Goal: Task Accomplishment & Management: Complete application form

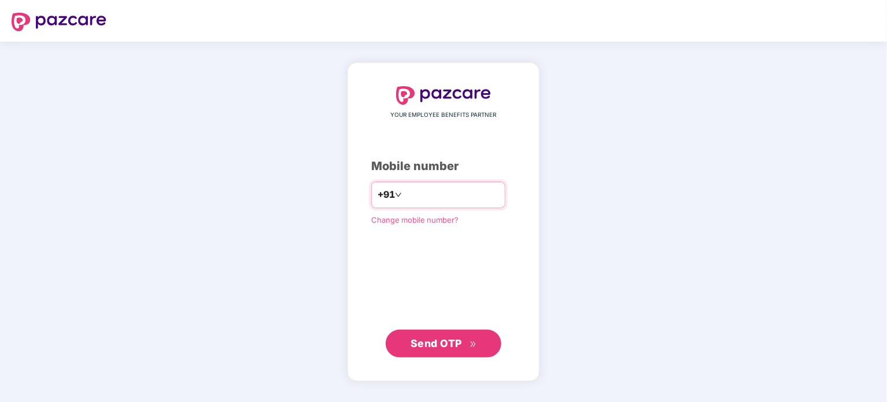
click at [430, 198] on input "number" at bounding box center [451, 195] width 95 height 19
type input "**********"
click at [458, 340] on span "Send OTP" at bounding box center [436, 343] width 51 height 12
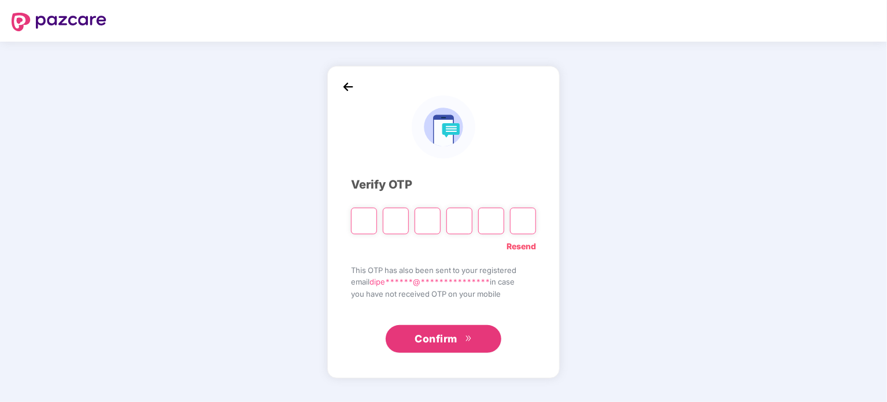
type input "*"
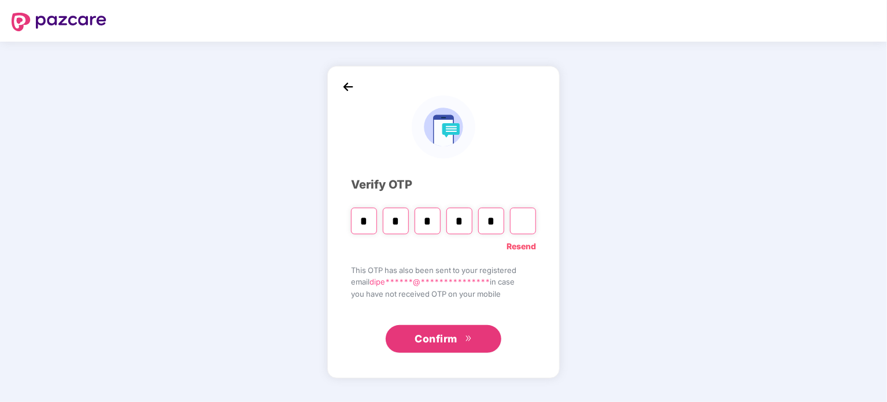
type input "*"
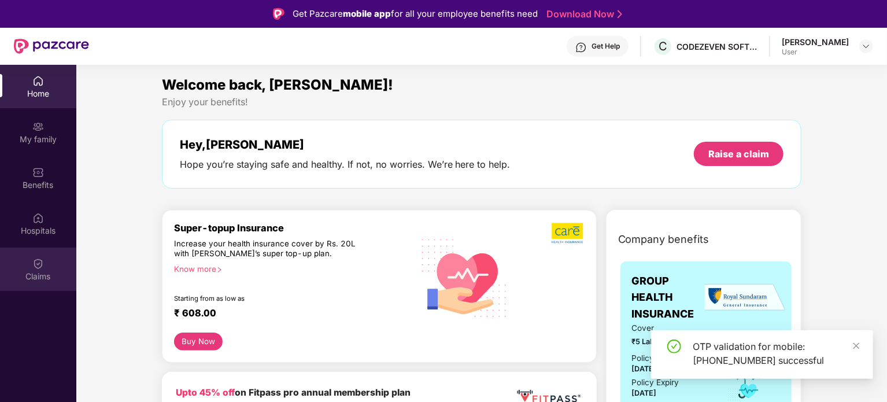
click at [47, 263] on div "Claims" at bounding box center [38, 269] width 76 height 43
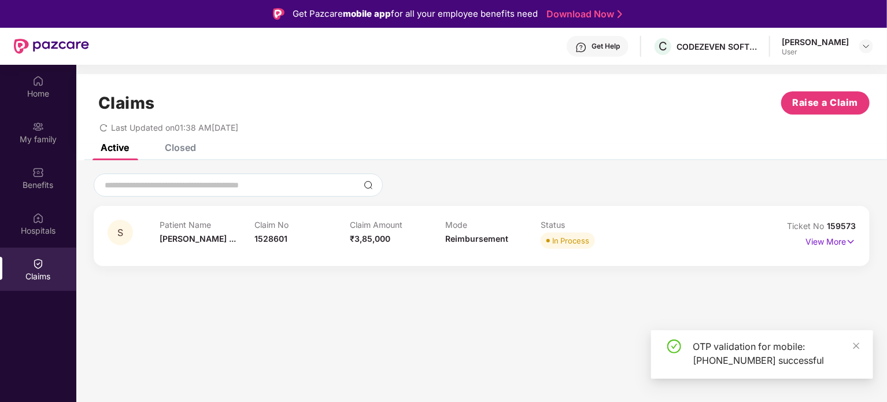
click at [181, 142] on div "Claims Raise a Claim Last Updated on 01:38 AM[DATE]" at bounding box center [481, 109] width 811 height 70
click at [183, 147] on div "Closed" at bounding box center [180, 148] width 31 height 12
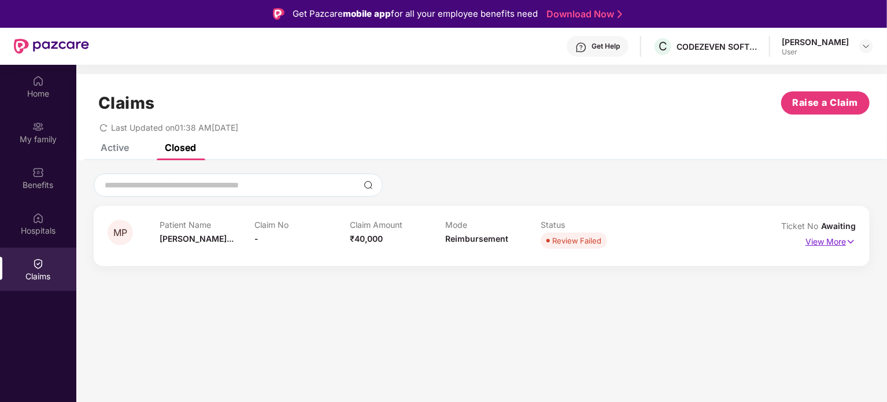
click at [826, 236] on p "View More" at bounding box center [831, 240] width 50 height 16
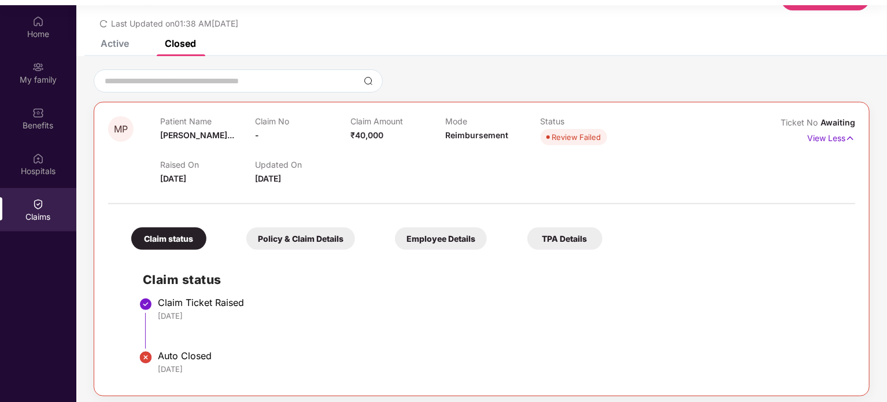
scroll to position [65, 0]
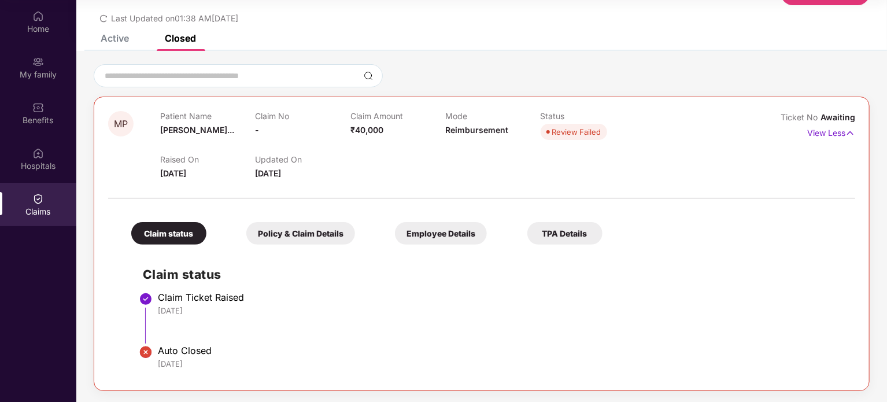
click at [97, 43] on div "Active" at bounding box center [106, 38] width 46 height 12
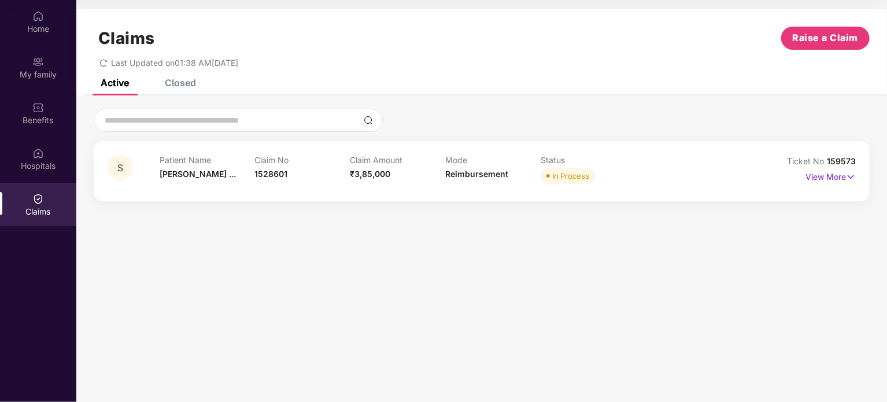
scroll to position [0, 0]
click at [821, 48] on button "Raise a Claim" at bounding box center [825, 38] width 88 height 23
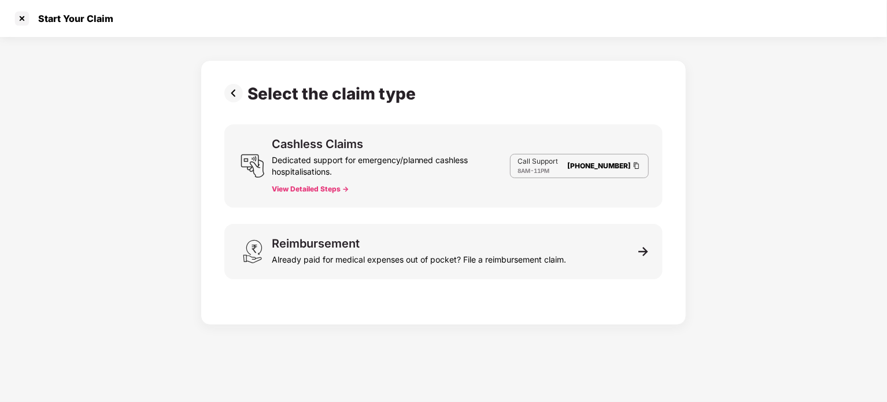
scroll to position [28, 0]
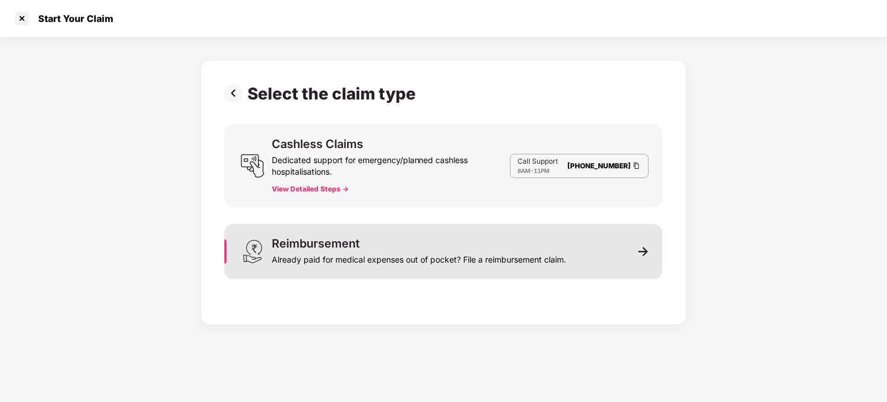
click at [385, 240] on div "Reimbursement Already paid for medical expenses out of pocket? File a reimburse…" at bounding box center [419, 252] width 294 height 28
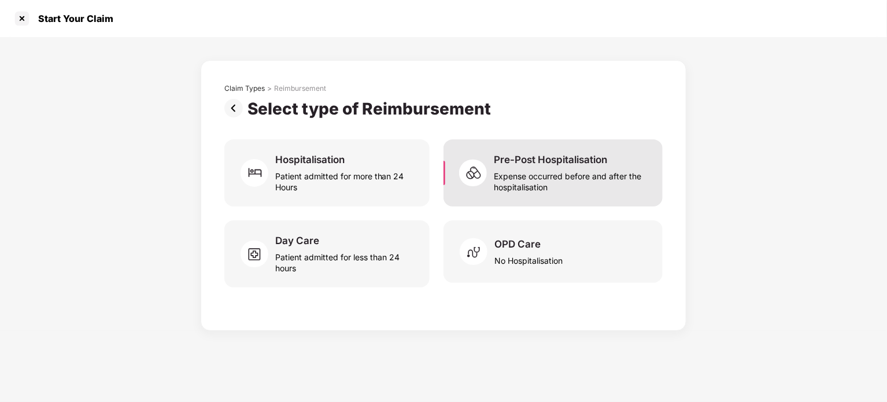
click at [570, 182] on div "Expense occurred before and after the hospitalisation" at bounding box center [571, 179] width 155 height 27
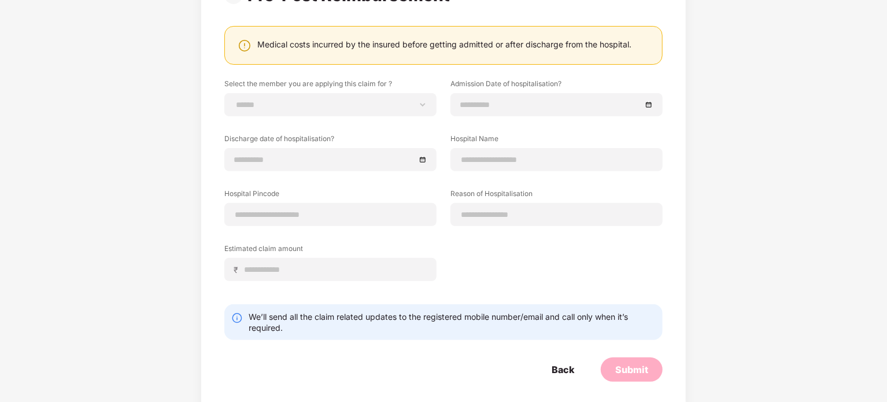
scroll to position [116, 0]
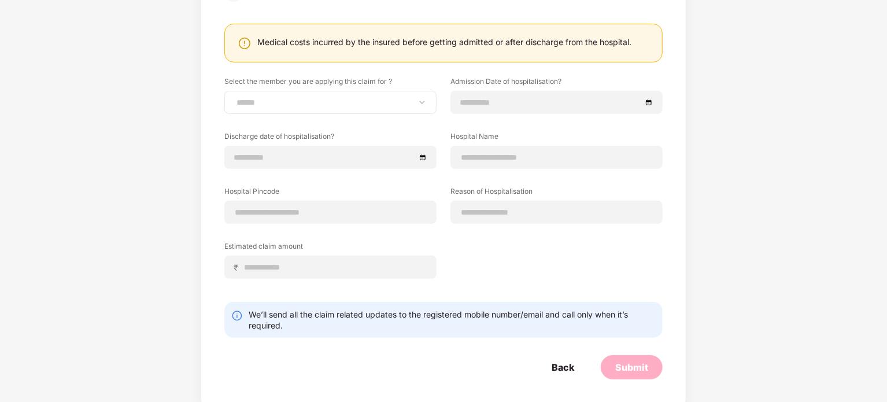
click at [396, 96] on div "**********" at bounding box center [330, 102] width 212 height 23
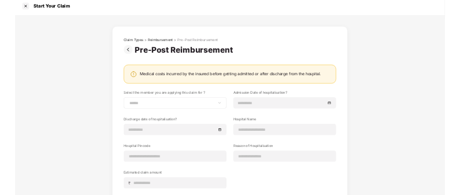
scroll to position [64, 0]
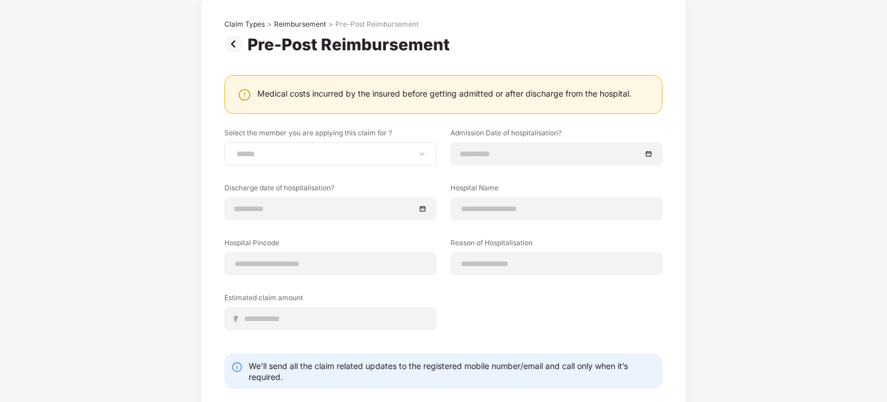
click at [412, 142] on div "**********" at bounding box center [330, 153] width 212 height 23
click at [412, 147] on div "**********" at bounding box center [330, 153] width 212 height 23
drag, startPoint x: 419, startPoint y: 150, endPoint x: 341, endPoint y: 152, distance: 77.5
click at [416, 151] on select "**********" at bounding box center [330, 153] width 193 height 9
click at [337, 152] on select "**********" at bounding box center [330, 153] width 193 height 9
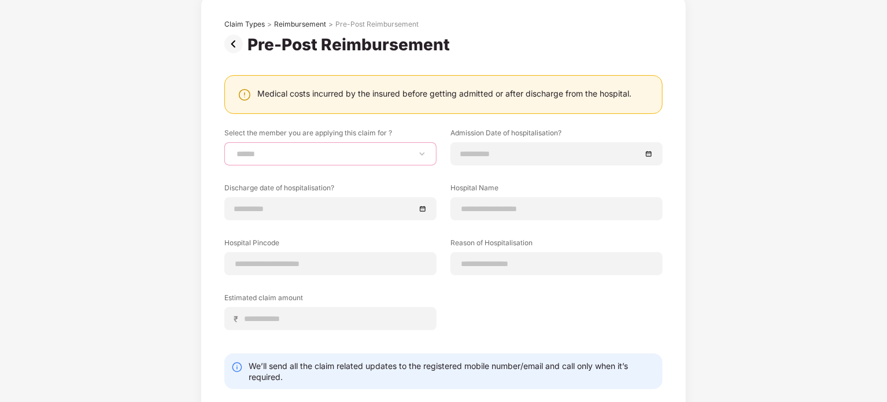
click at [337, 152] on select "**********" at bounding box center [330, 153] width 193 height 9
select select "**********"
click at [234, 149] on select "**********" at bounding box center [330, 153] width 193 height 9
click at [580, 145] on div at bounding box center [556, 153] width 212 height 23
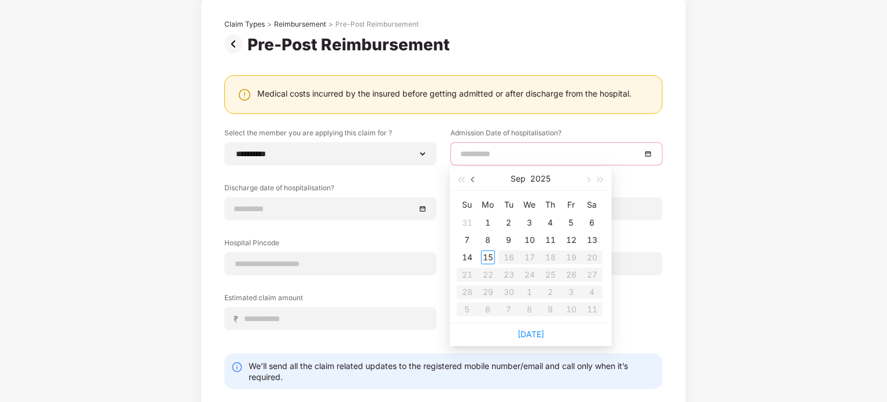
click at [471, 180] on span "button" at bounding box center [474, 180] width 6 height 6
type input "**********"
click at [548, 240] on div "10" at bounding box center [551, 240] width 14 height 14
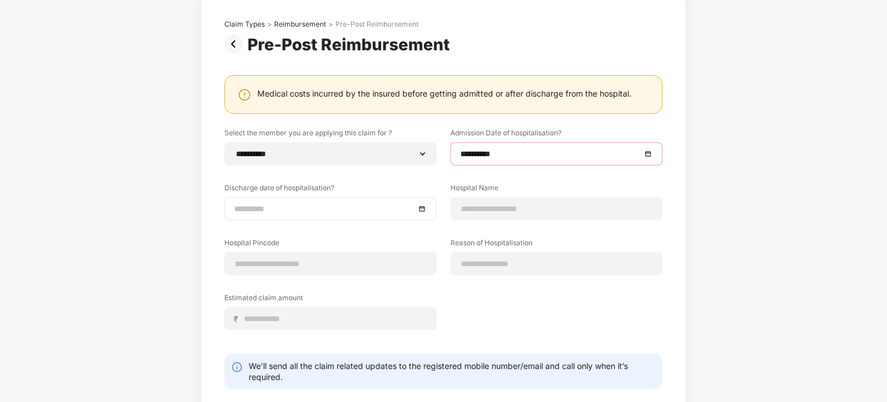
click at [337, 207] on input at bounding box center [324, 208] width 181 height 13
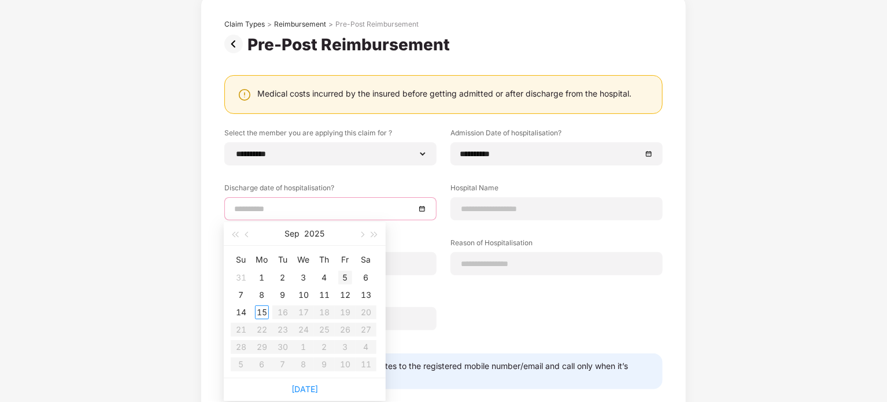
type input "**********"
click at [245, 234] on span "button" at bounding box center [248, 235] width 6 height 6
type input "**********"
click at [266, 315] on div "14" at bounding box center [262, 312] width 14 height 14
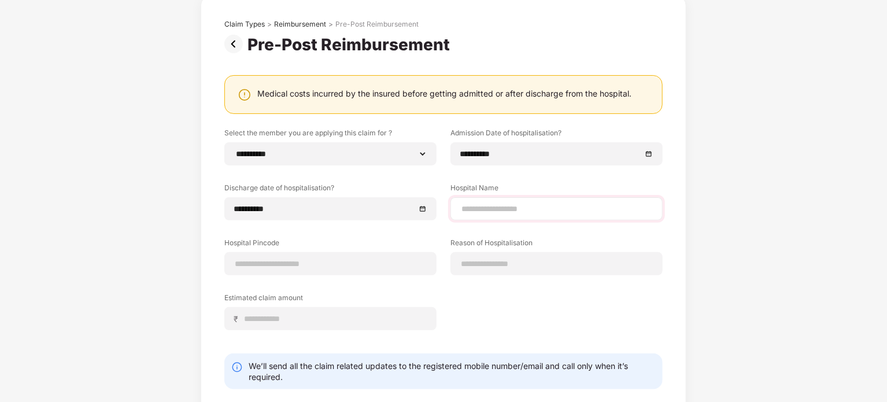
click at [548, 201] on div at bounding box center [556, 208] width 212 height 23
click at [545, 213] on input at bounding box center [556, 209] width 193 height 12
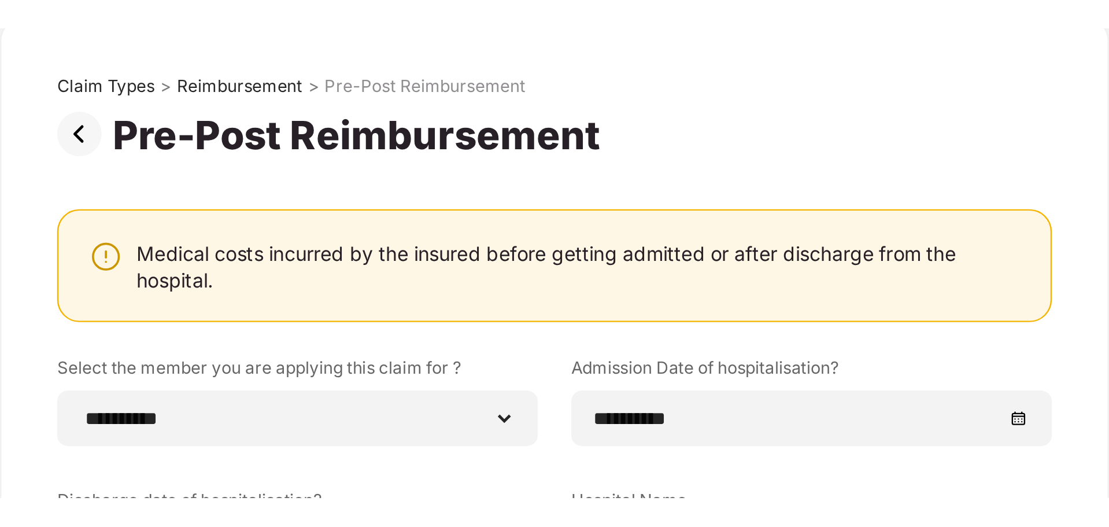
scroll to position [10, 0]
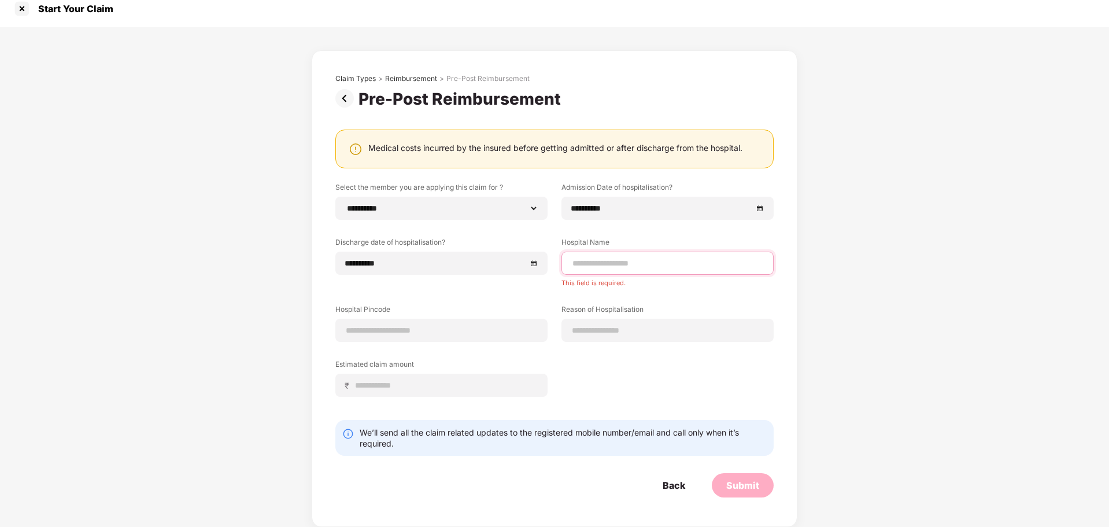
click at [624, 262] on input at bounding box center [667, 263] width 193 height 12
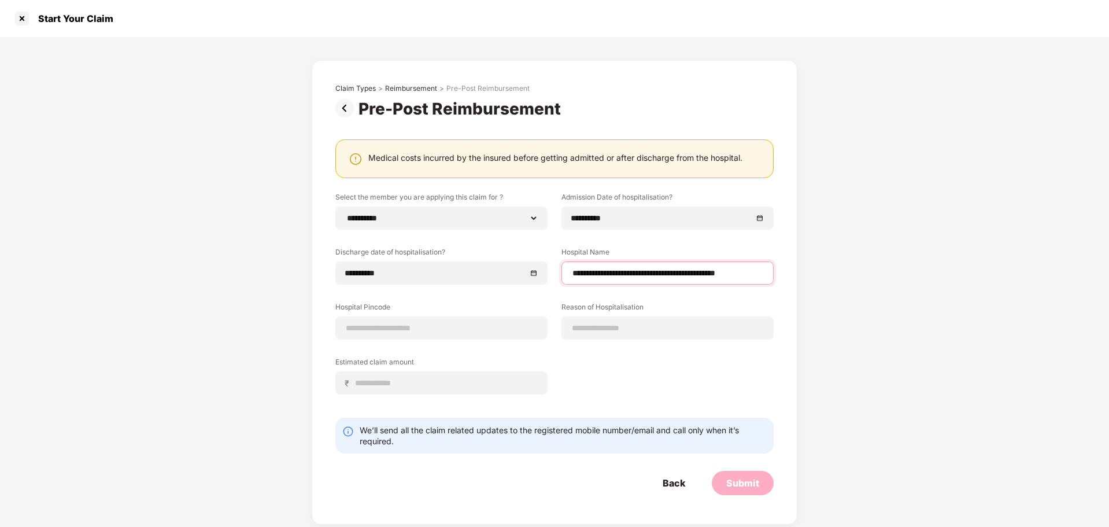
scroll to position [0, 8]
type input "**********"
click at [427, 338] on div at bounding box center [441, 327] width 212 height 23
click at [430, 328] on input at bounding box center [441, 328] width 193 height 12
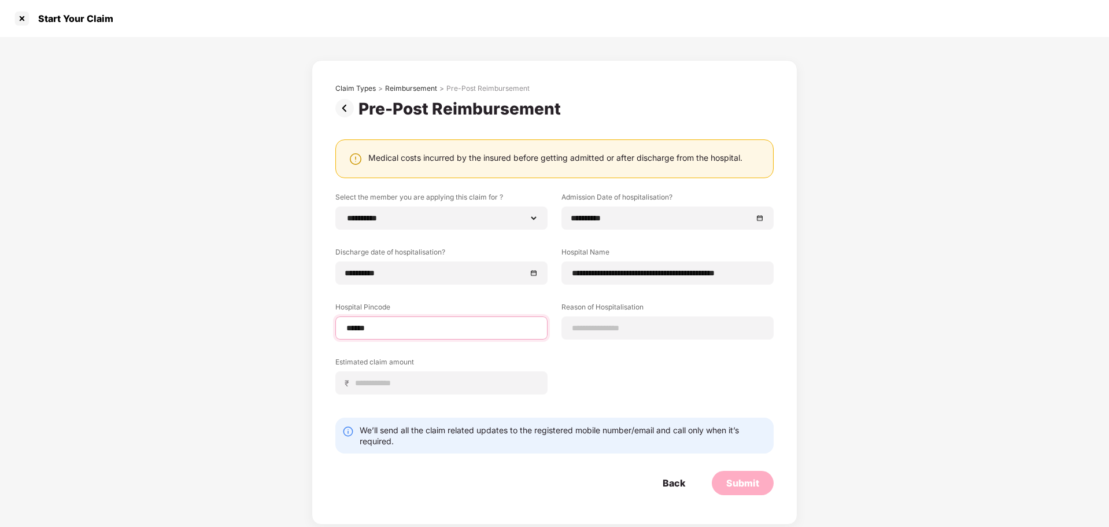
type input "******"
select select "*********"
select select "*******"
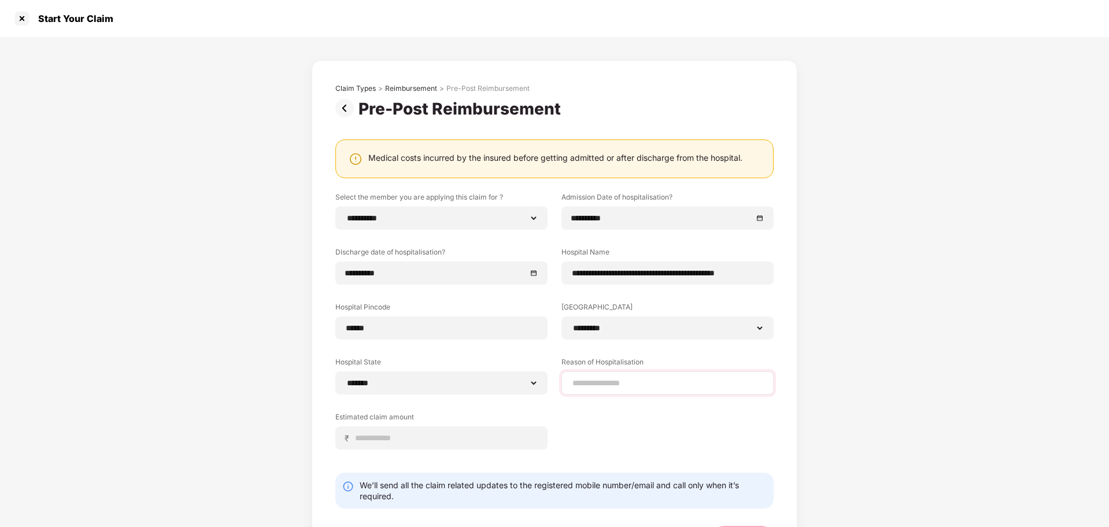
click at [604, 374] on div at bounding box center [668, 382] width 212 height 23
click at [608, 383] on input at bounding box center [667, 383] width 193 height 12
type input "**********"
click at [496, 401] on input at bounding box center [445, 438] width 183 height 12
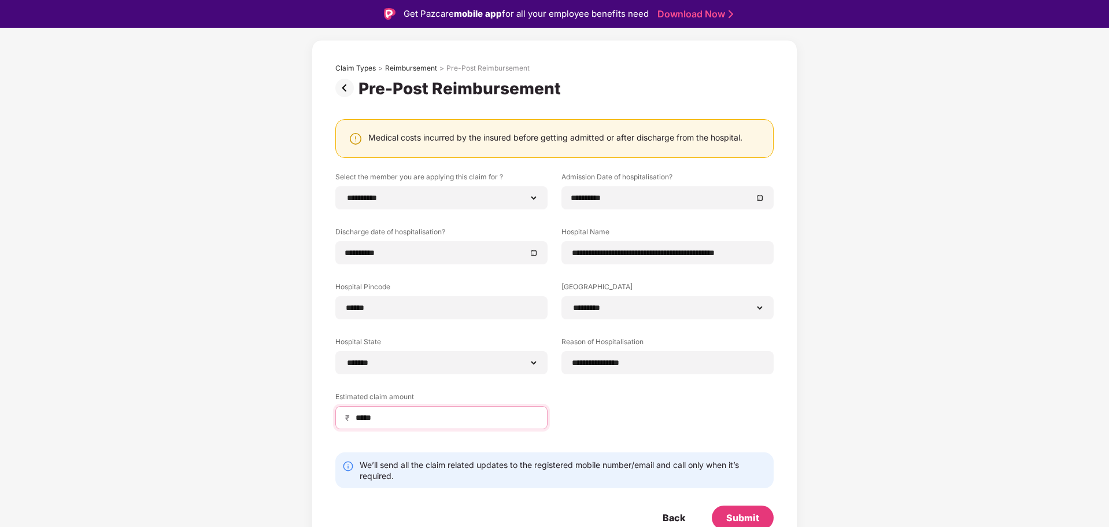
scroll to position [53, 0]
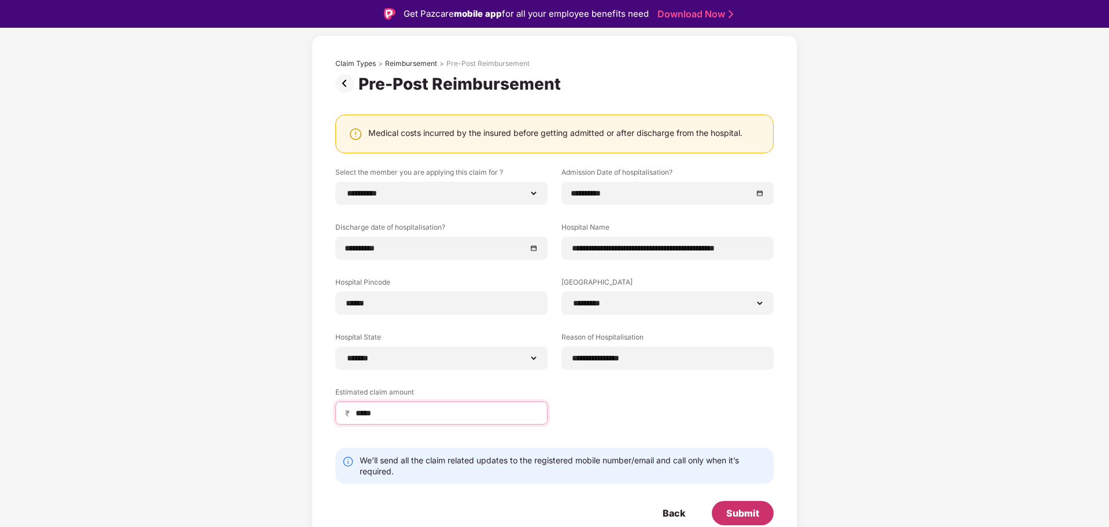
type input "*****"
click at [721, 401] on div "Submit" at bounding box center [743, 513] width 62 height 24
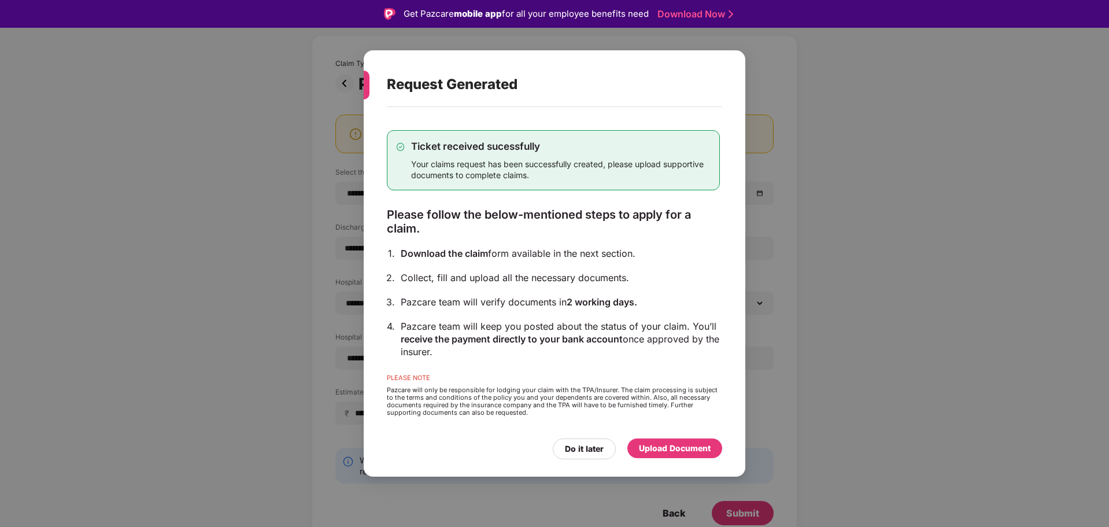
click at [701, 401] on div "Upload Document" at bounding box center [675, 448] width 72 height 13
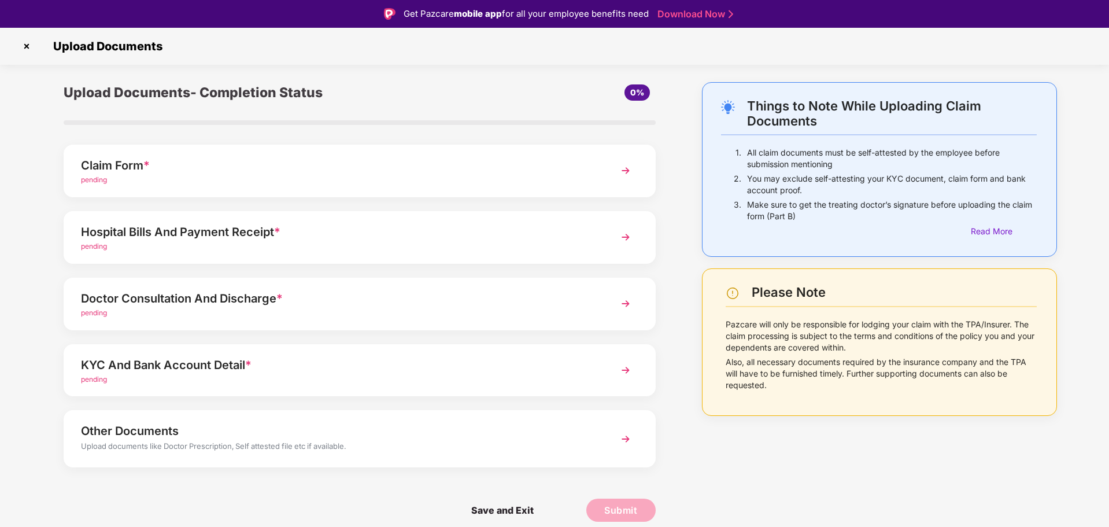
click at [316, 172] on div "Claim Form *" at bounding box center [336, 165] width 511 height 19
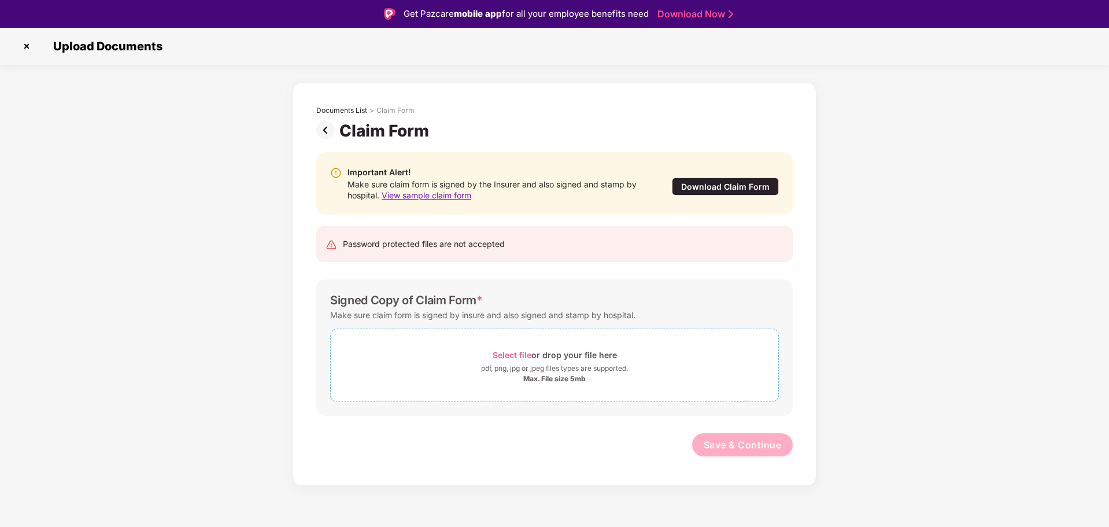
click at [511, 349] on div "Select file or drop your file here" at bounding box center [555, 355] width 124 height 16
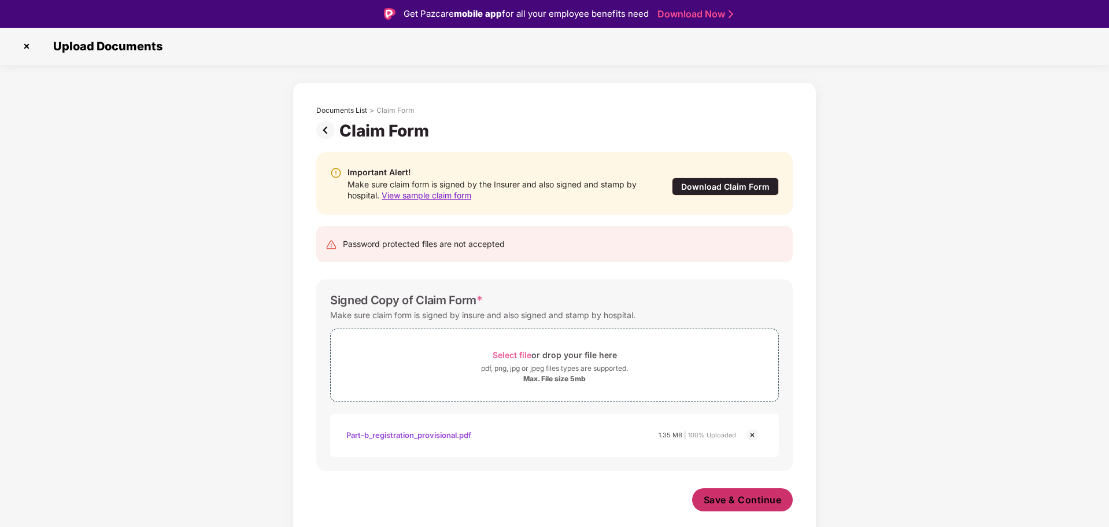
click at [745, 401] on button "Save & Continue" at bounding box center [742, 499] width 101 height 23
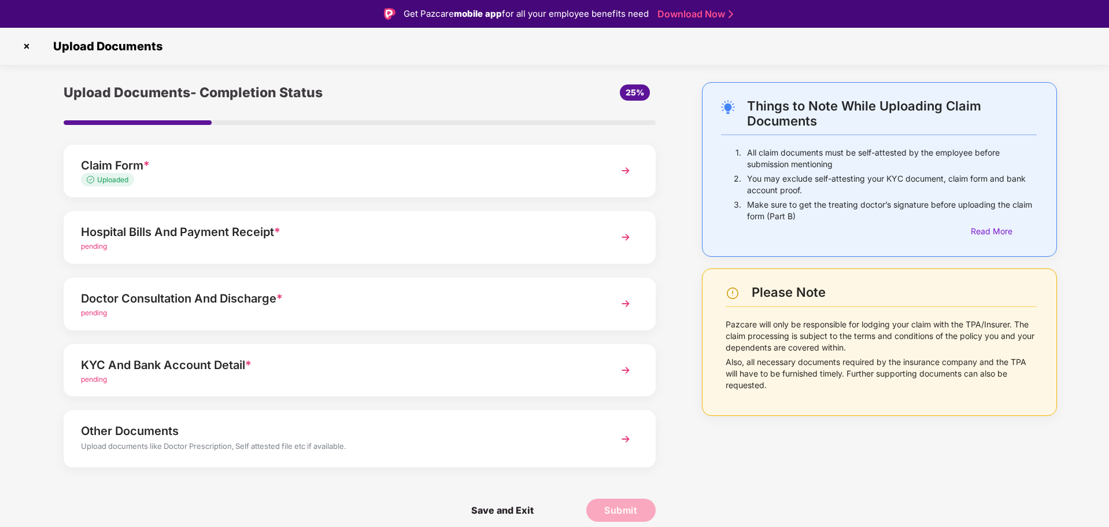
click at [106, 248] on span "pending" at bounding box center [94, 246] width 26 height 9
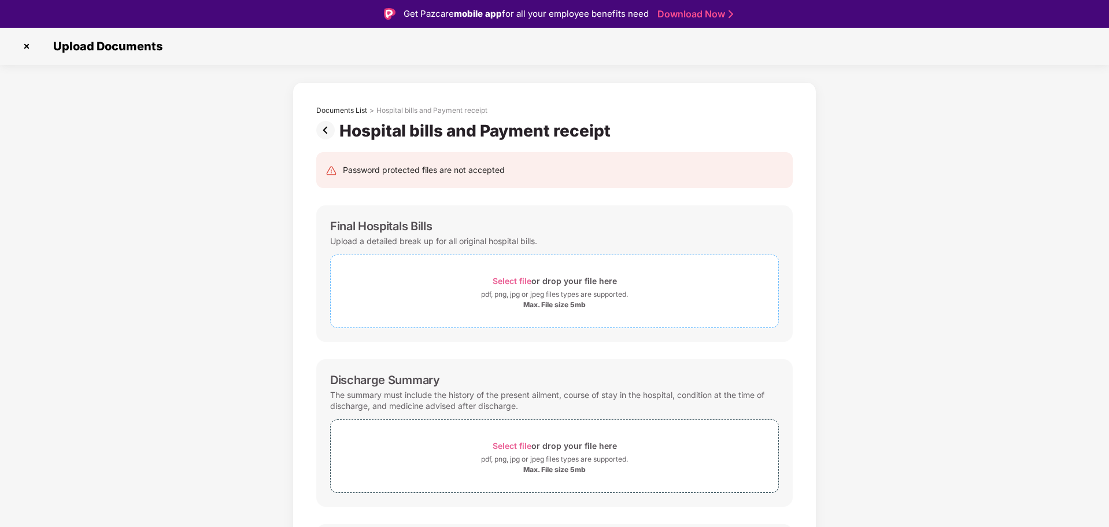
click at [525, 283] on span "Select file" at bounding box center [512, 281] width 39 height 10
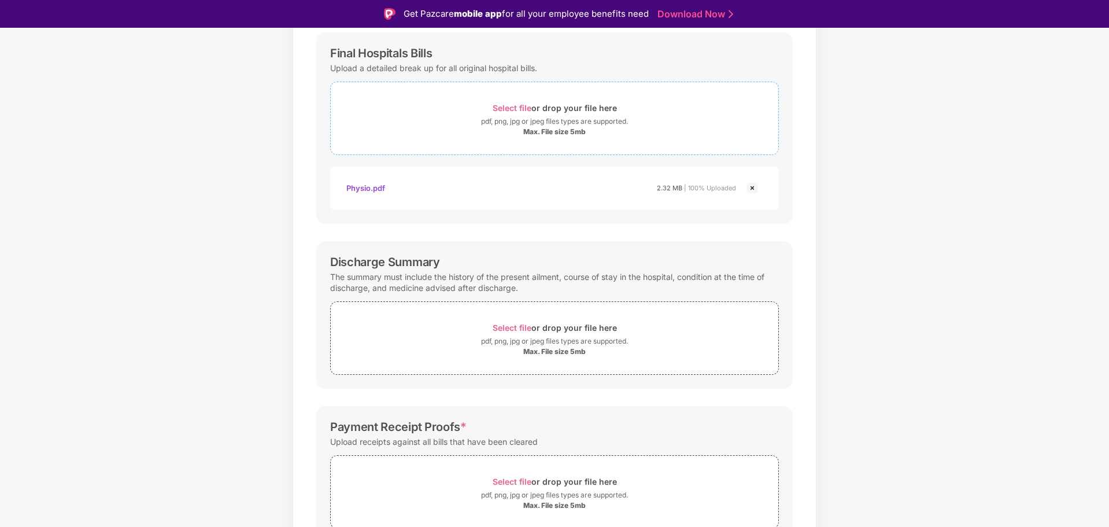
scroll to position [231, 0]
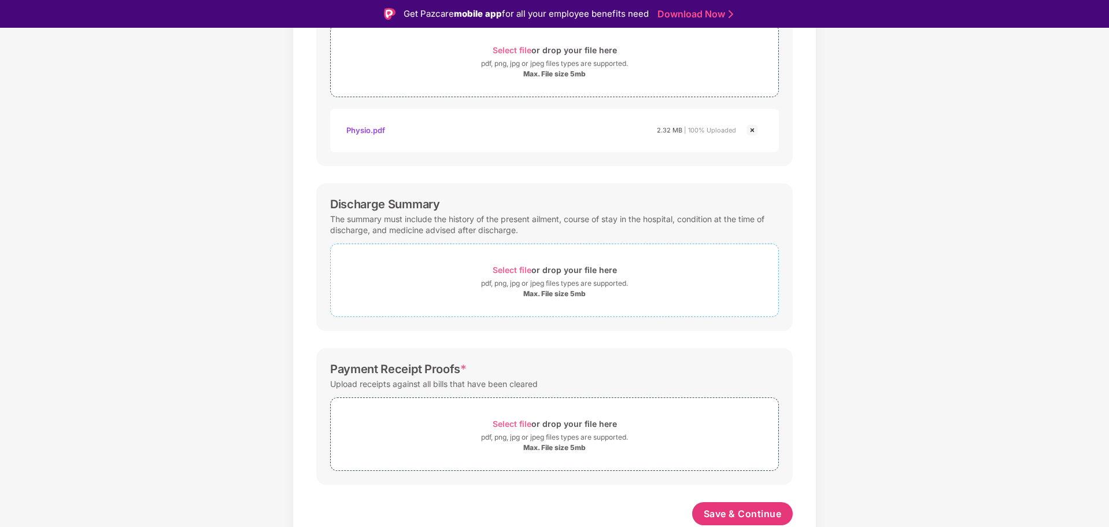
click at [512, 267] on span "Select file" at bounding box center [512, 270] width 39 height 10
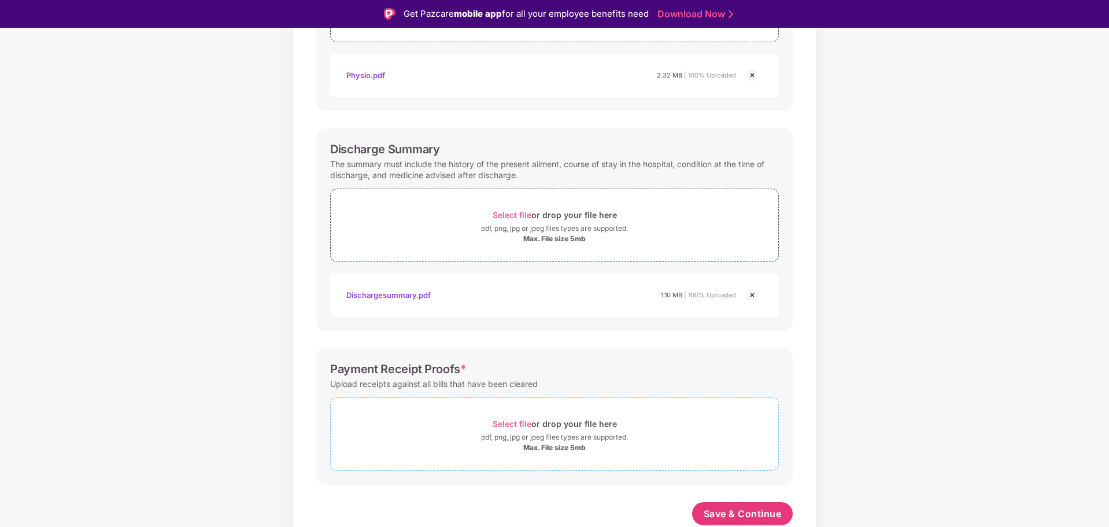
scroll to position [286, 0]
click at [526, 401] on span "Select file" at bounding box center [512, 424] width 39 height 10
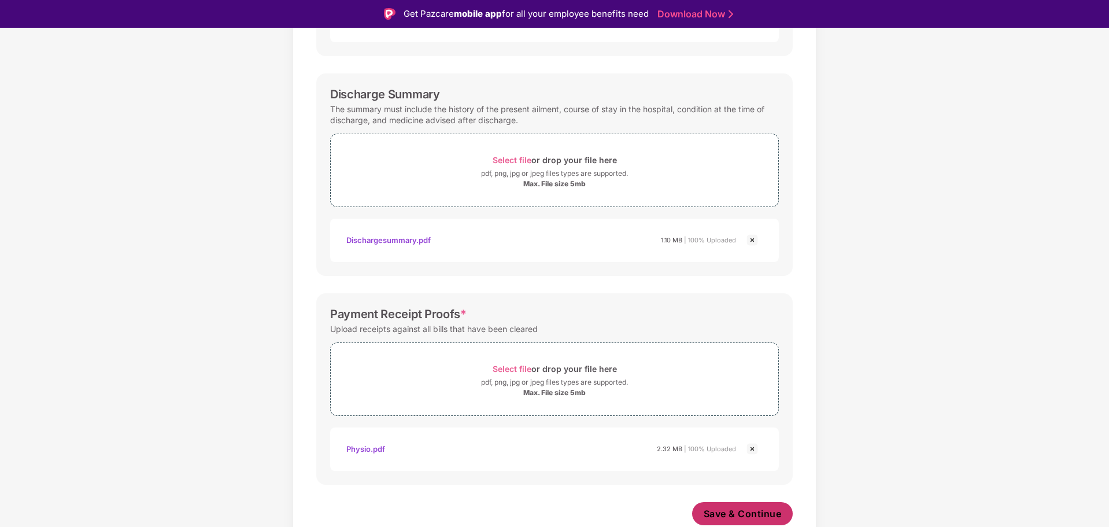
scroll to position [341, 0]
click at [753, 401] on span "Save & Continue" at bounding box center [743, 513] width 78 height 13
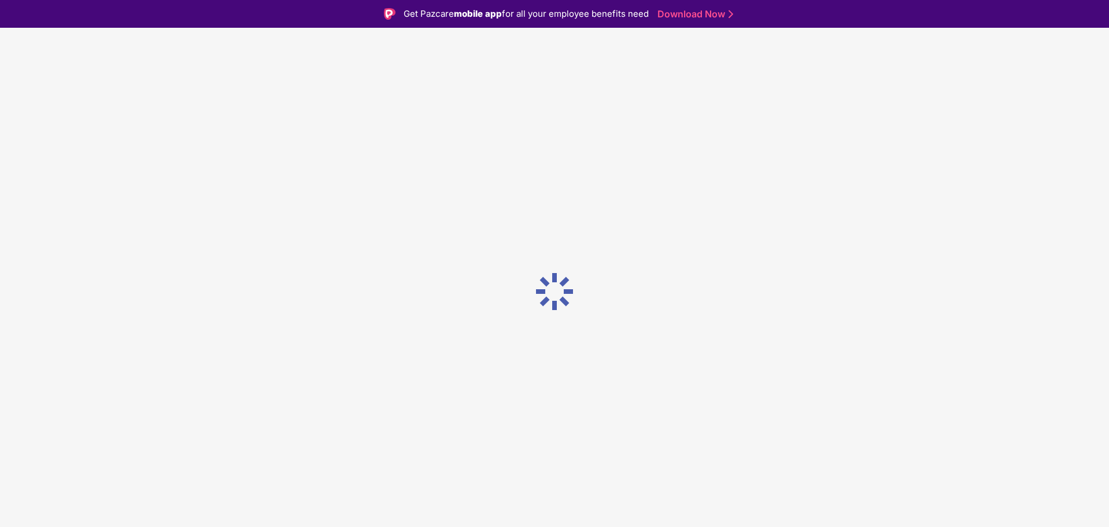
scroll to position [0, 0]
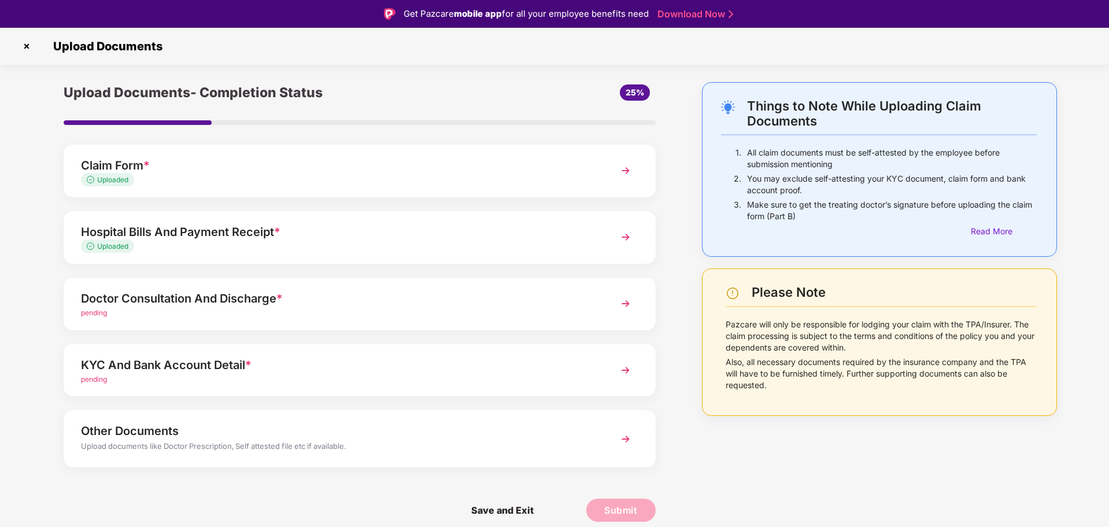
click at [286, 306] on div "Doctor Consultation And Discharge *" at bounding box center [336, 298] width 511 height 19
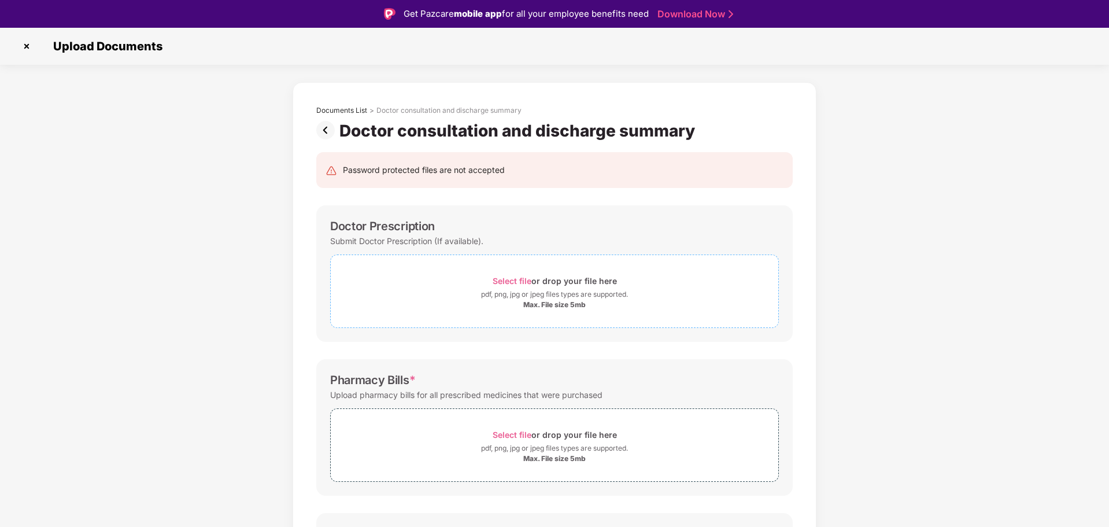
click at [511, 276] on span "Select file" at bounding box center [512, 281] width 39 height 10
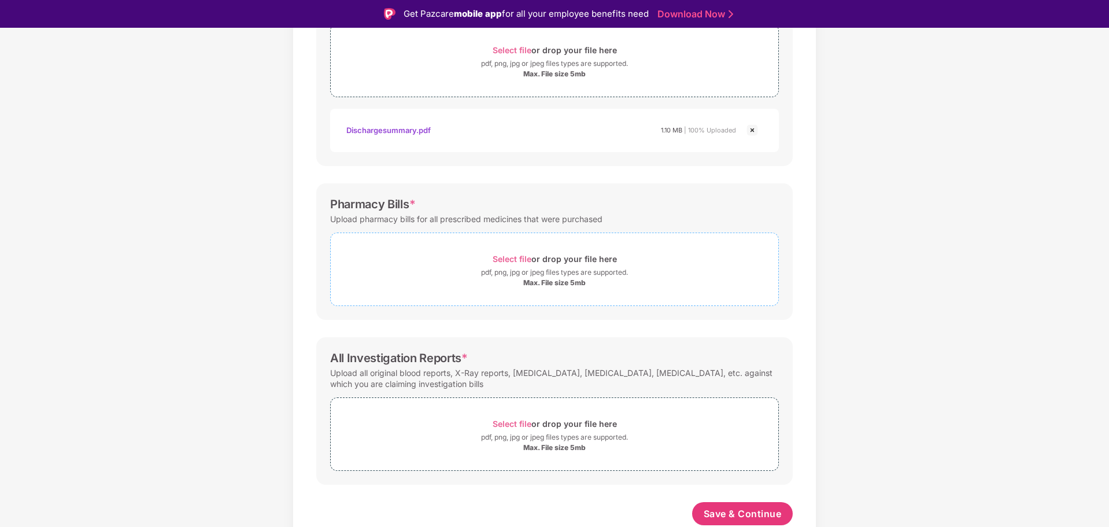
scroll to position [231, 0]
click at [527, 258] on span "Select file" at bounding box center [512, 259] width 39 height 10
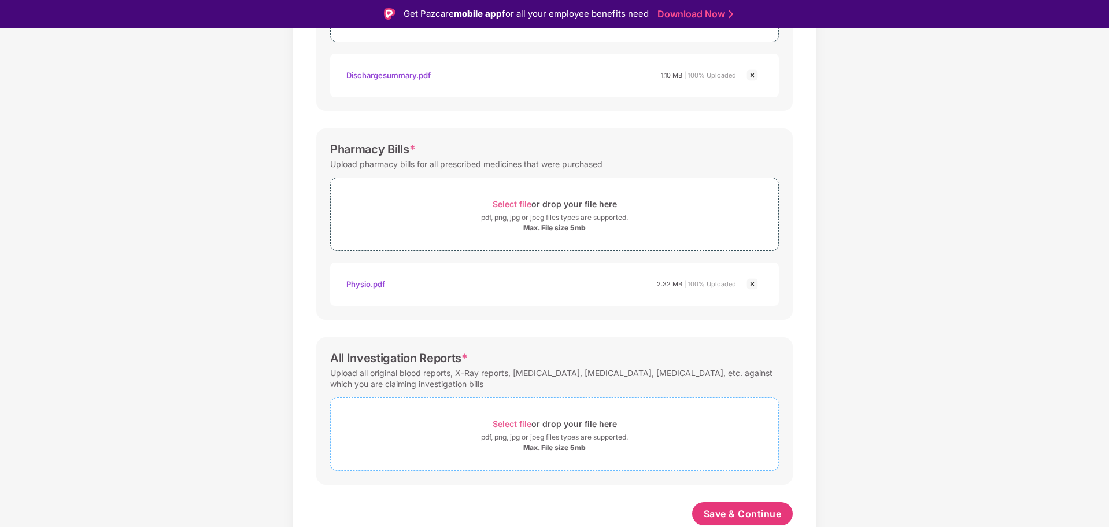
click at [525, 401] on span "Select file" at bounding box center [512, 424] width 39 height 10
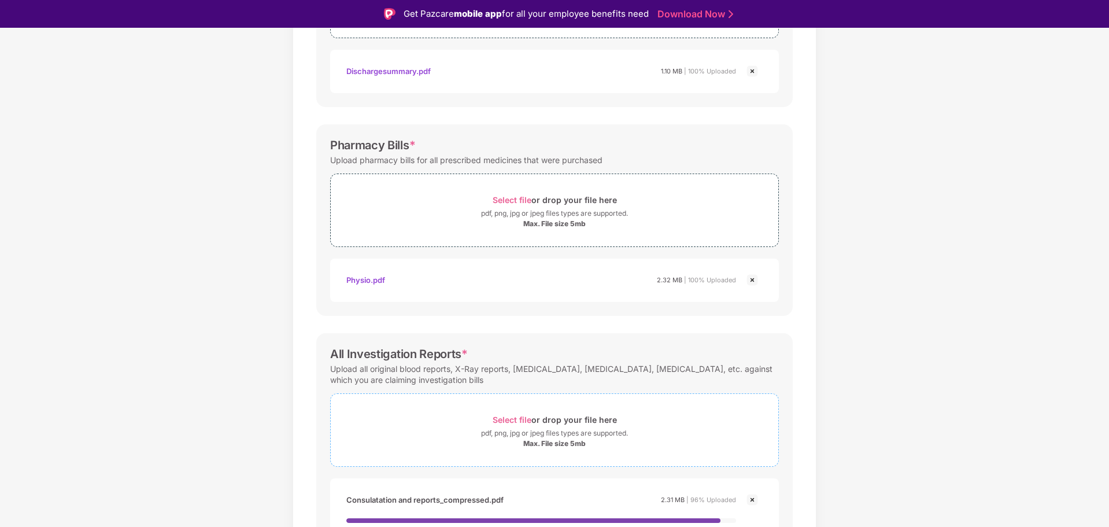
click at [509, 401] on div "Select file or drop your file here" at bounding box center [555, 420] width 124 height 16
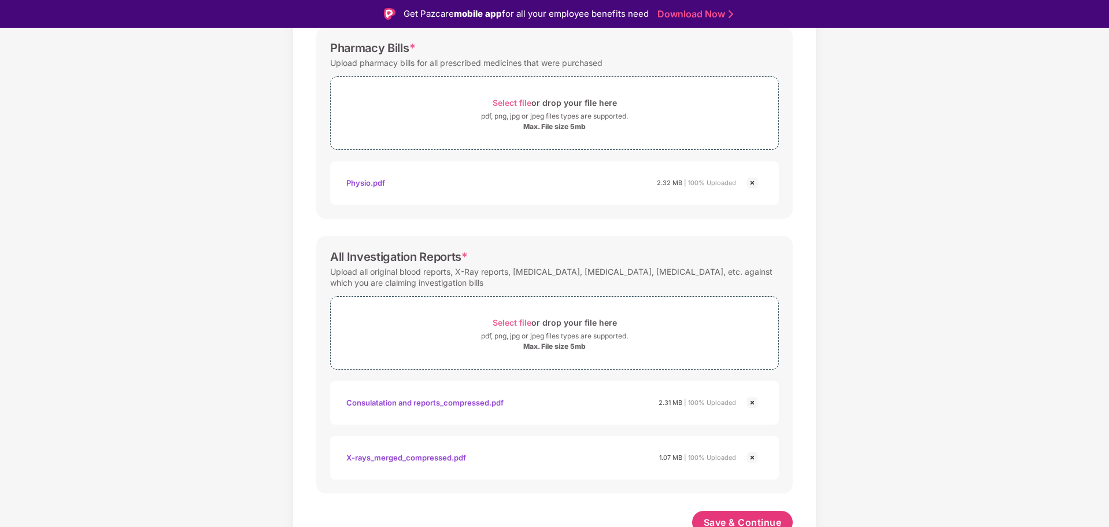
scroll to position [396, 0]
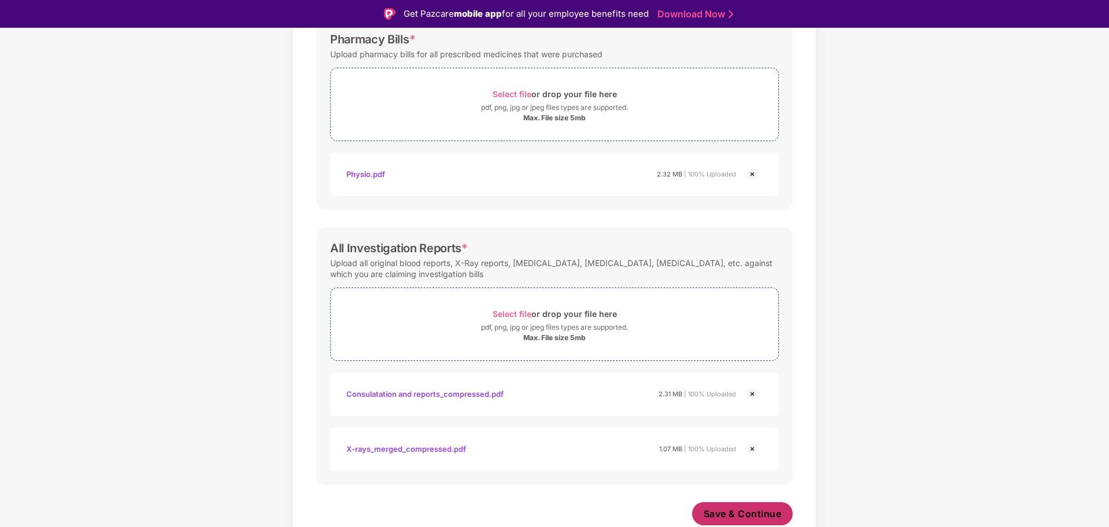
click at [749, 401] on span "Save & Continue" at bounding box center [743, 513] width 78 height 13
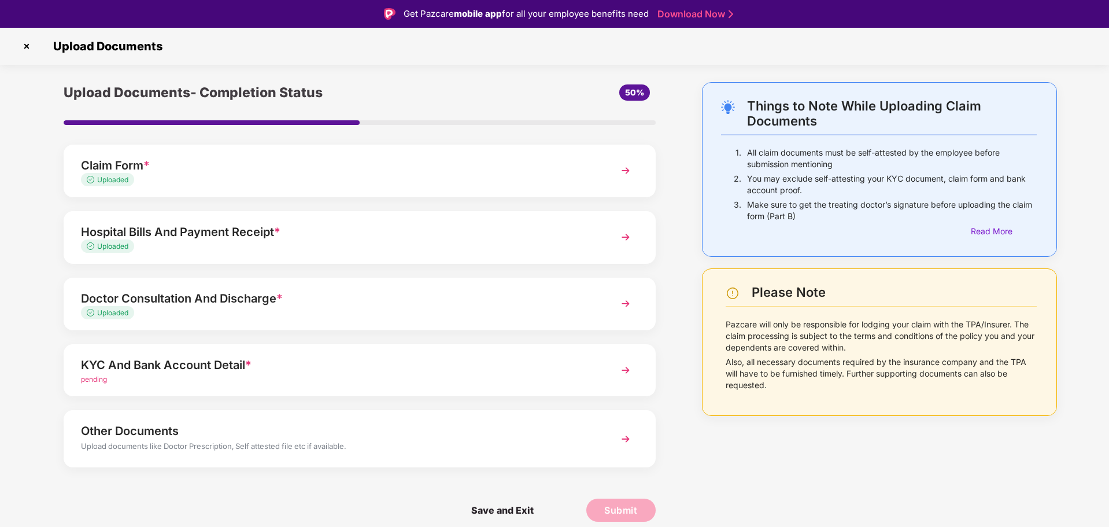
click at [413, 377] on div "pending" at bounding box center [336, 379] width 511 height 11
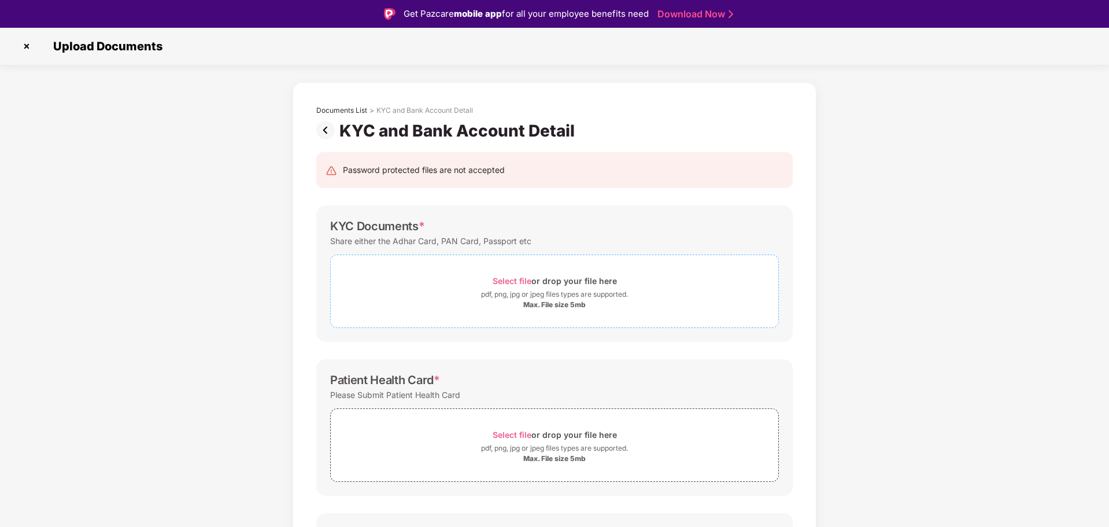
click at [514, 278] on span "Select file" at bounding box center [512, 281] width 39 height 10
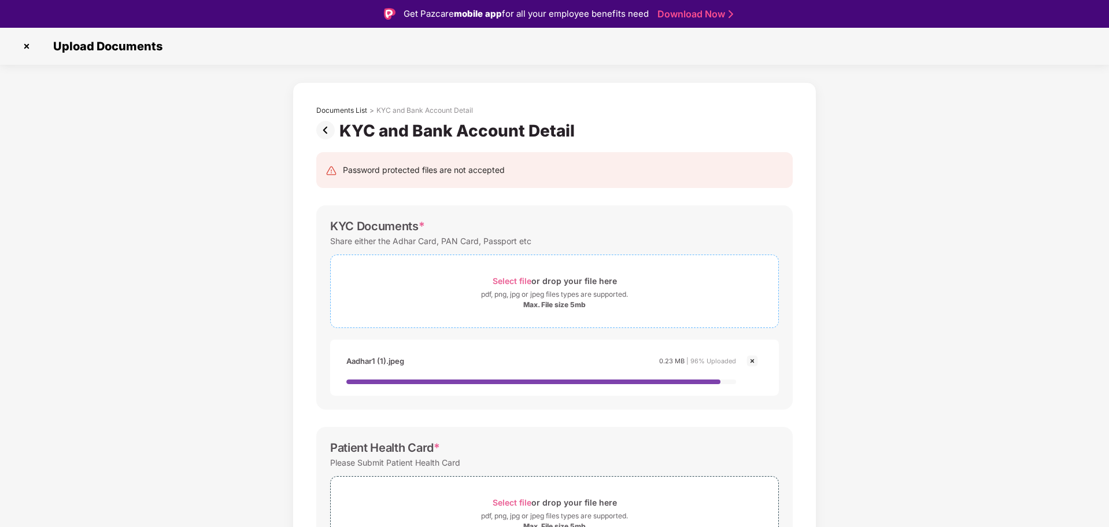
click at [511, 282] on span "Select file" at bounding box center [512, 281] width 39 height 10
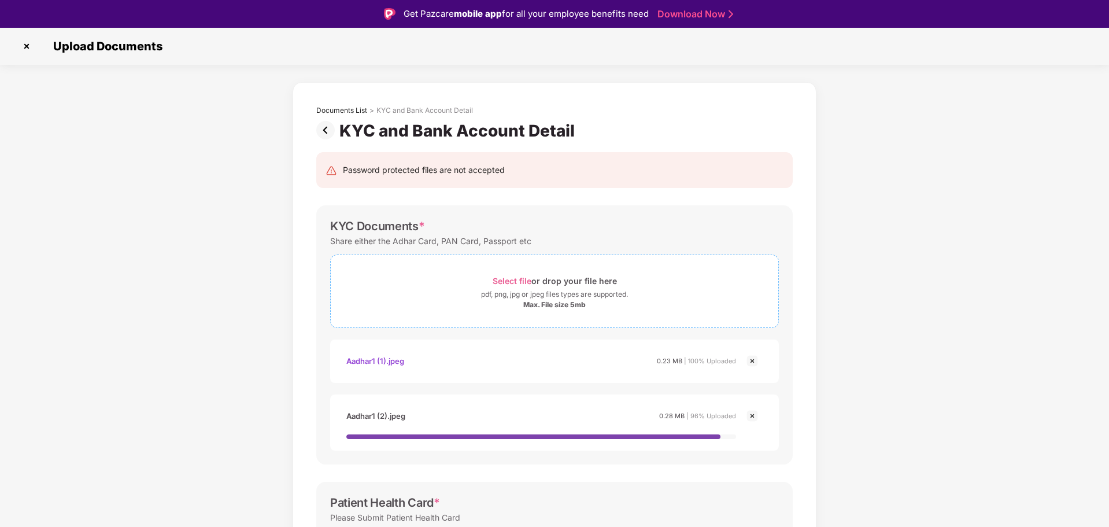
click at [504, 279] on span "Select file" at bounding box center [512, 281] width 39 height 10
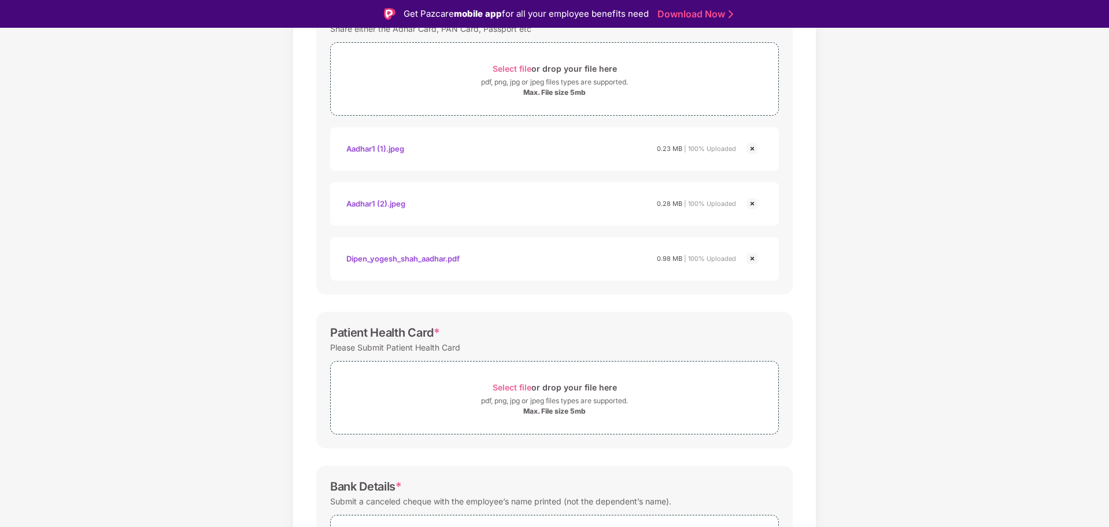
scroll to position [231, 0]
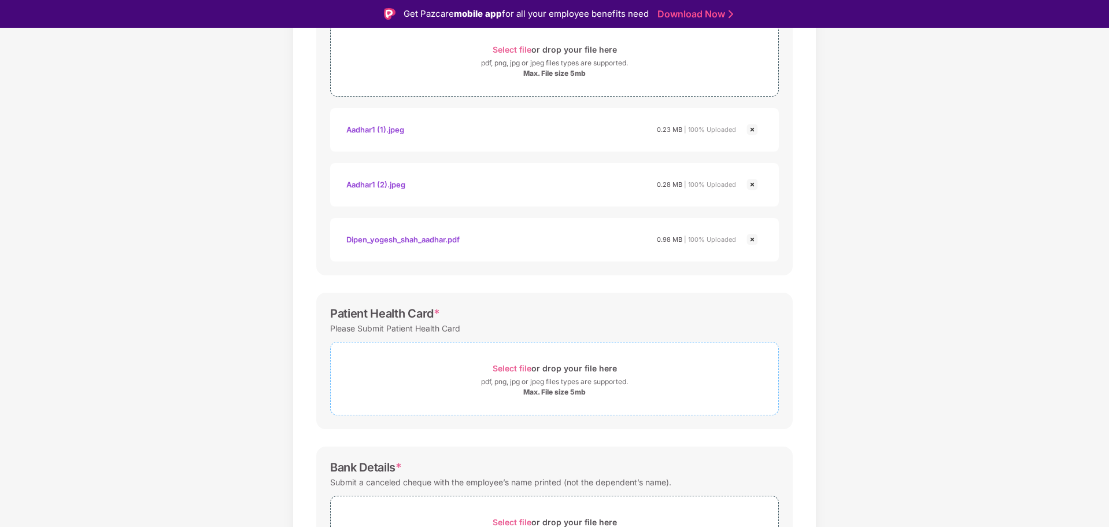
click at [508, 374] on div "Select file or drop your file here" at bounding box center [555, 368] width 124 height 16
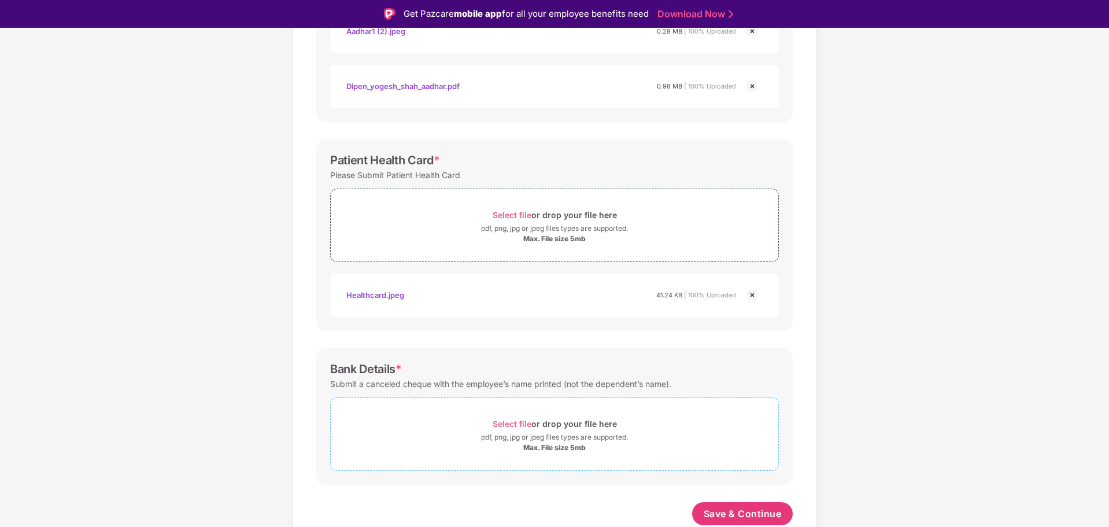
scroll to position [385, 0]
click at [518, 401] on div "Select file or drop your file here" at bounding box center [555, 424] width 124 height 16
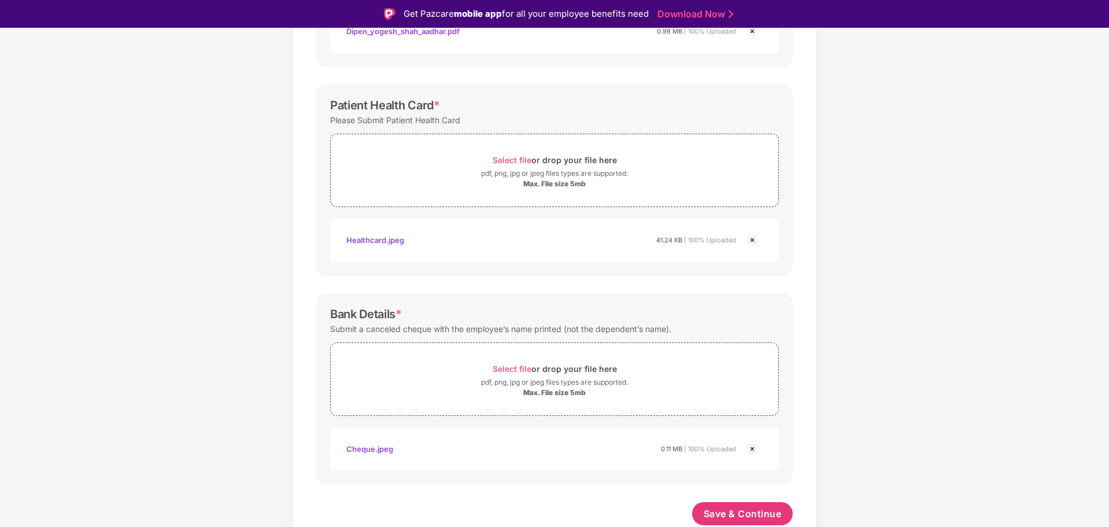
scroll to position [439, 0]
click at [767, 401] on span "Save & Continue" at bounding box center [743, 513] width 78 height 13
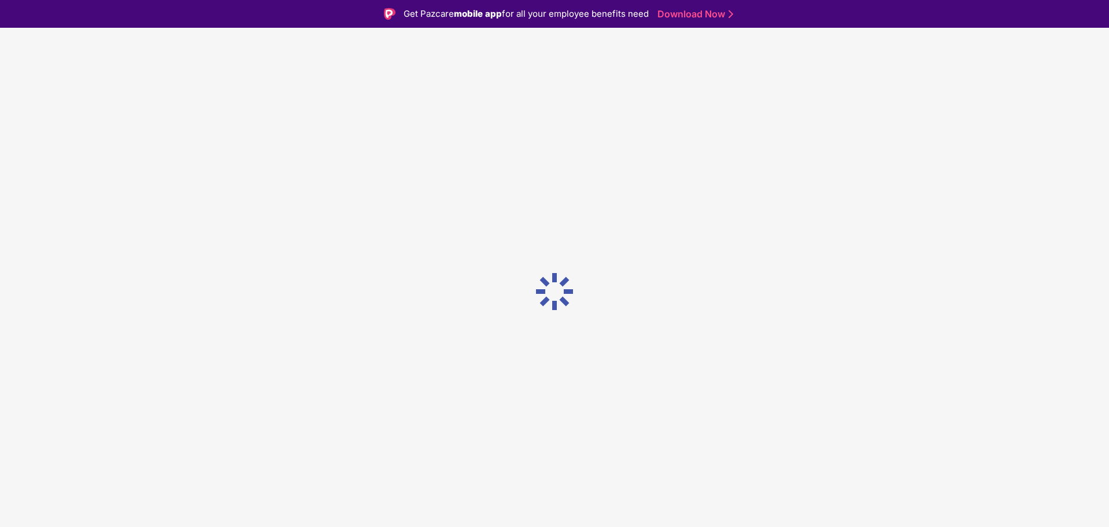
scroll to position [0, 0]
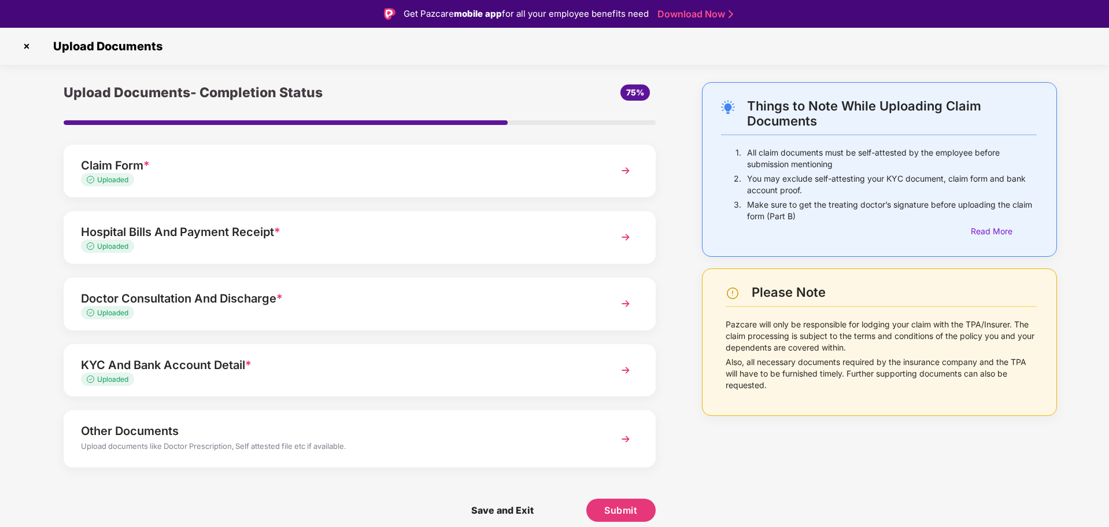
click at [327, 401] on div "Other Documents Upload documents like Doctor Prescription, Self attested file e…" at bounding box center [360, 438] width 592 height 57
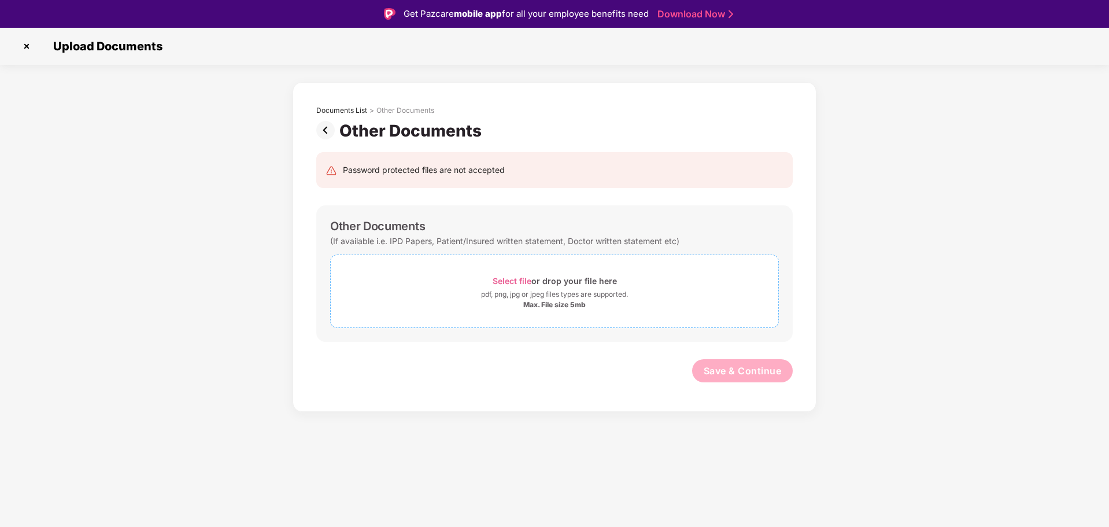
click at [513, 284] on span "Select file" at bounding box center [512, 281] width 39 height 10
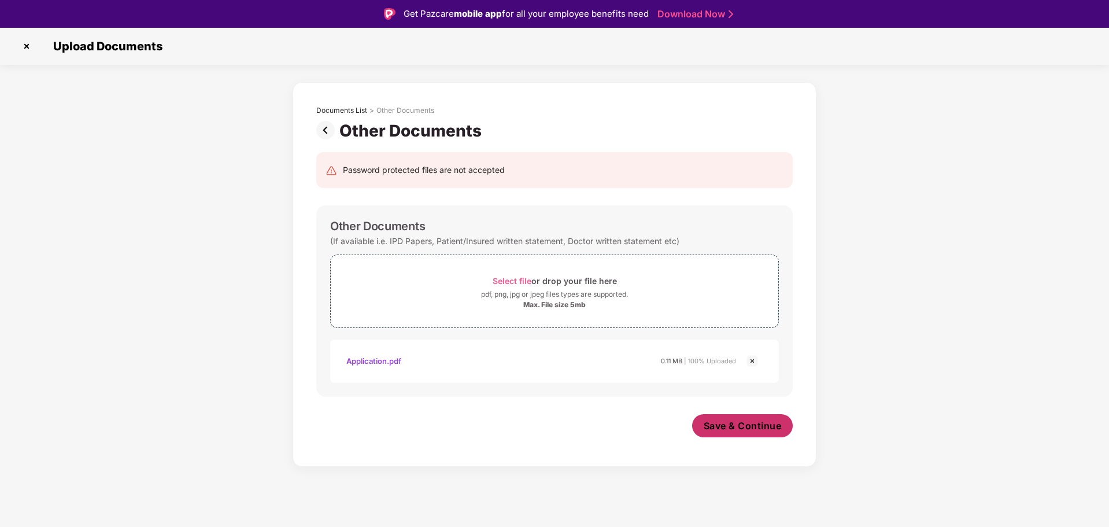
click at [734, 401] on button "Save & Continue" at bounding box center [742, 425] width 101 height 23
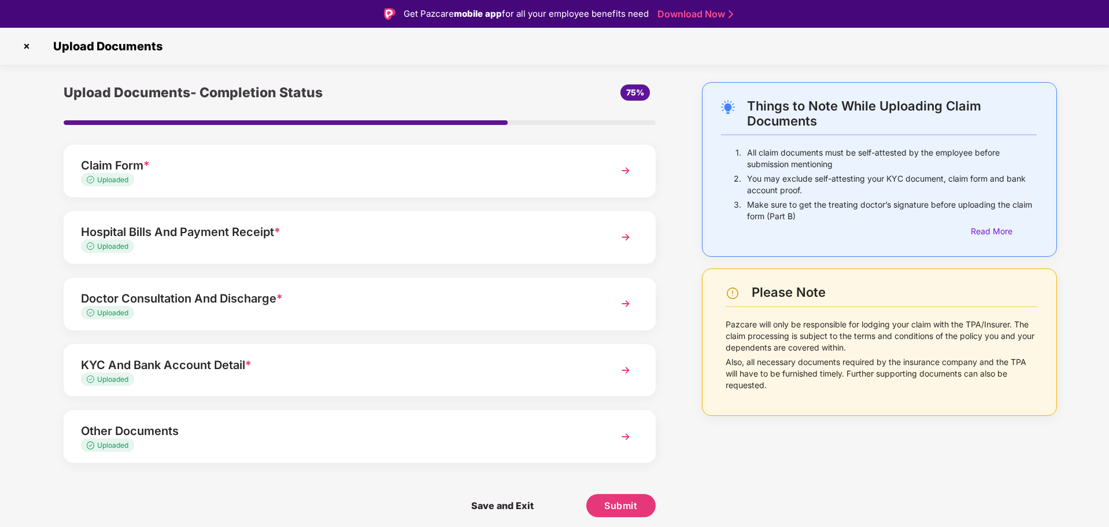
click at [337, 167] on div "Claim Form *" at bounding box center [336, 165] width 511 height 19
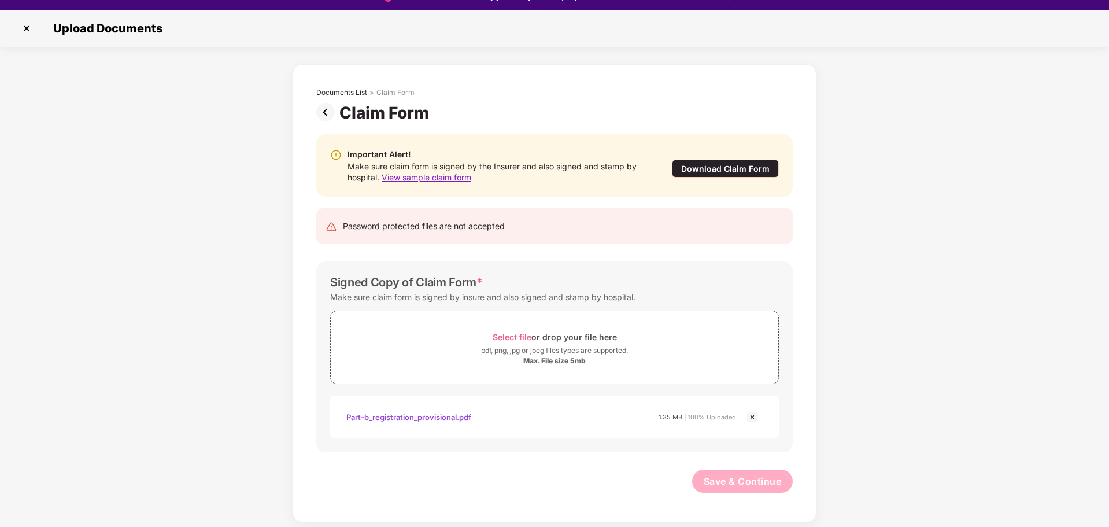
scroll to position [28, 0]
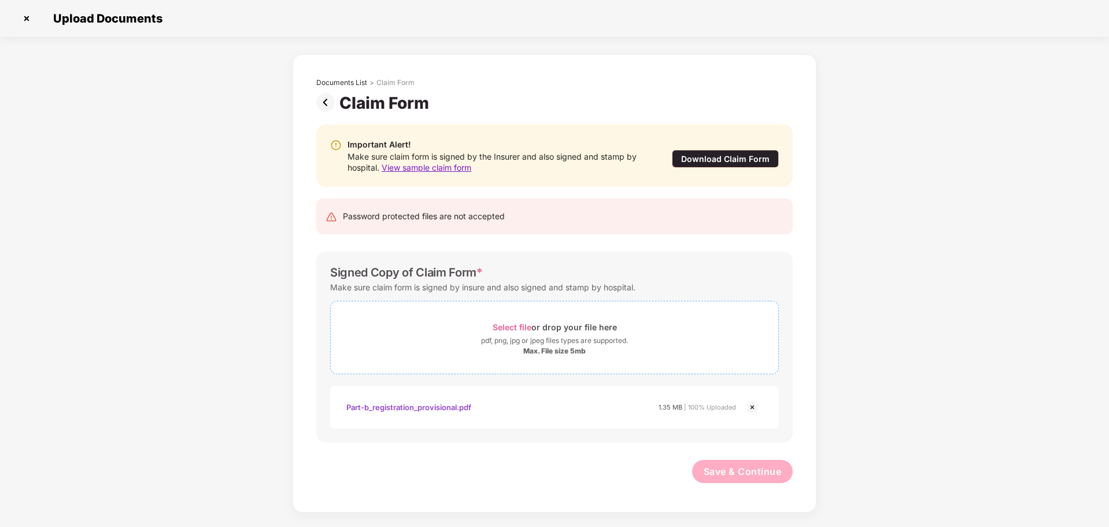
click at [517, 326] on span "Select file" at bounding box center [512, 327] width 39 height 10
